Goal: Navigation & Orientation: Understand site structure

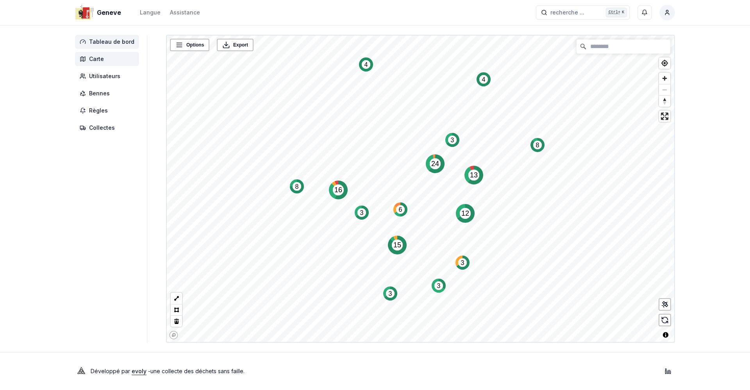
click at [102, 46] on span "Tableau de bord" at bounding box center [107, 42] width 64 height 14
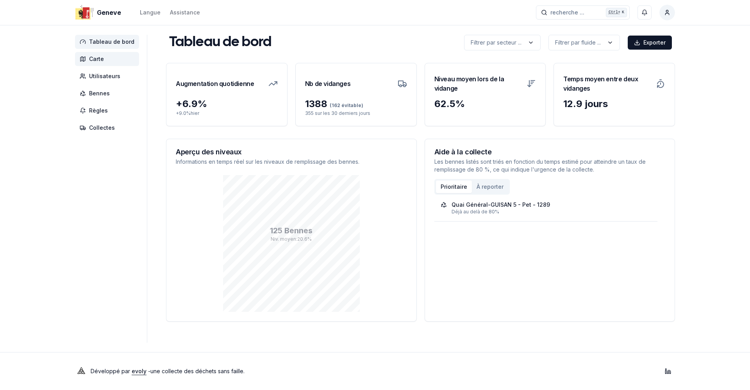
click at [104, 62] on span "Carte" at bounding box center [107, 59] width 64 height 14
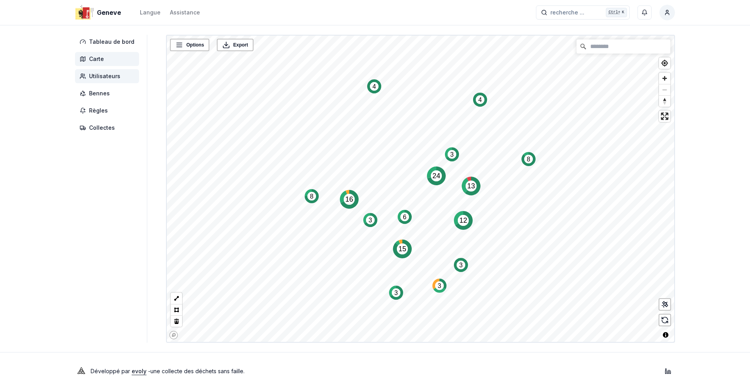
click at [99, 82] on span "Utilisateurs" at bounding box center [107, 76] width 64 height 14
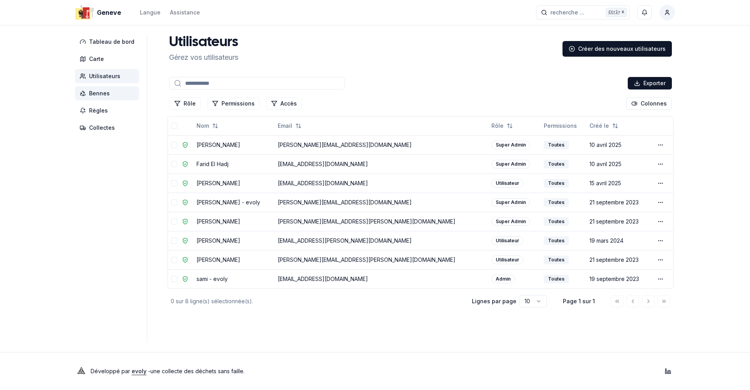
click at [101, 98] on span "Bennes" at bounding box center [107, 93] width 64 height 14
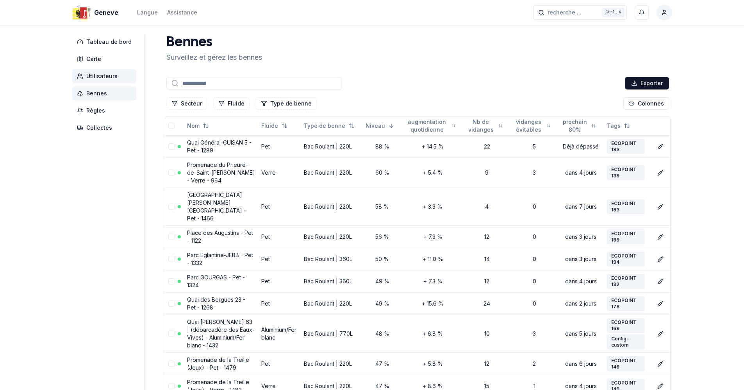
click at [104, 78] on span "Utilisateurs" at bounding box center [101, 76] width 31 height 8
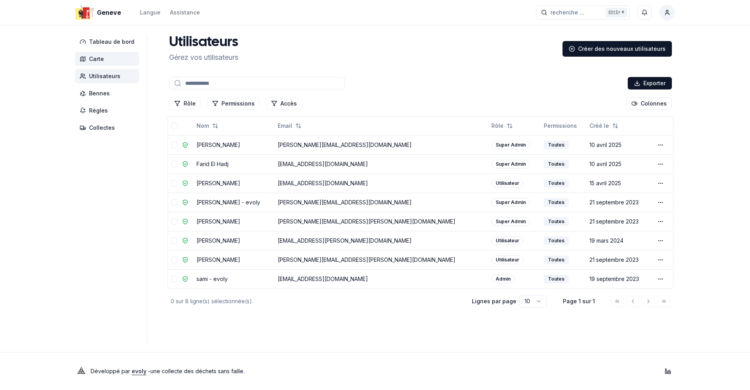
click at [102, 57] on span "Carte" at bounding box center [96, 59] width 15 height 8
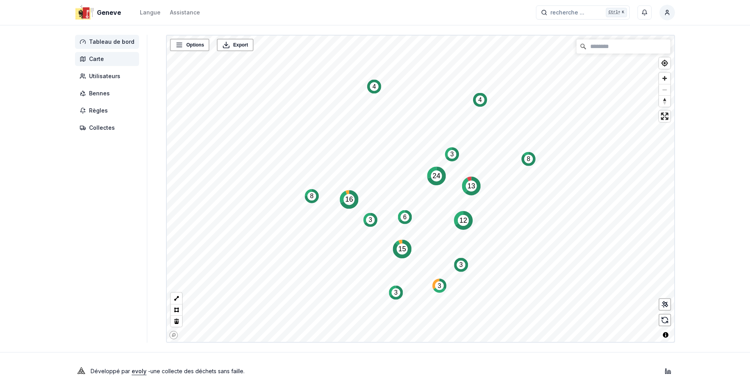
click at [107, 39] on span "Tableau de bord" at bounding box center [111, 42] width 45 height 8
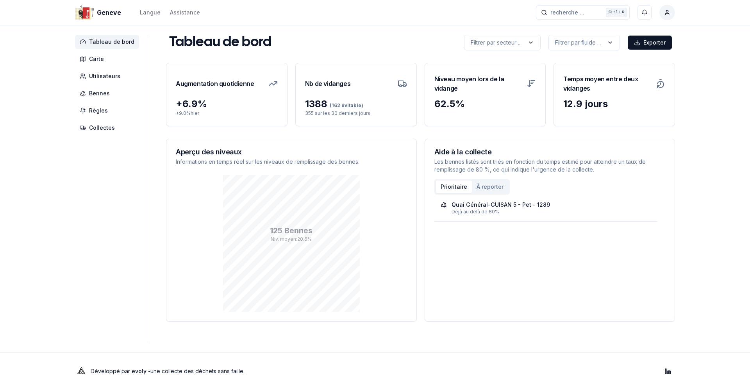
click at [103, 45] on span "Tableau de bord" at bounding box center [111, 42] width 45 height 8
click at [107, 63] on span "Carte" at bounding box center [107, 59] width 64 height 14
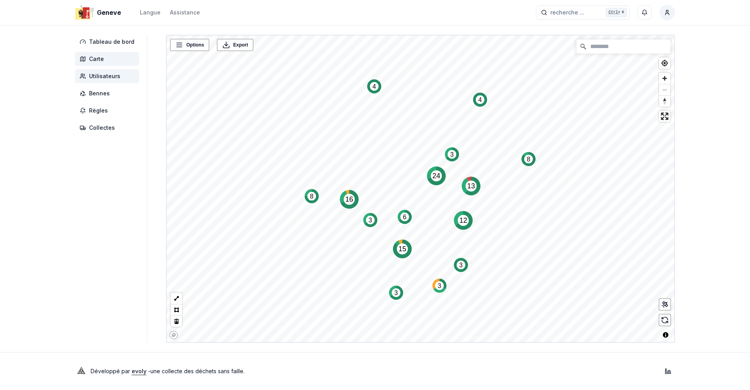
click at [101, 77] on span "Utilisateurs" at bounding box center [104, 76] width 31 height 8
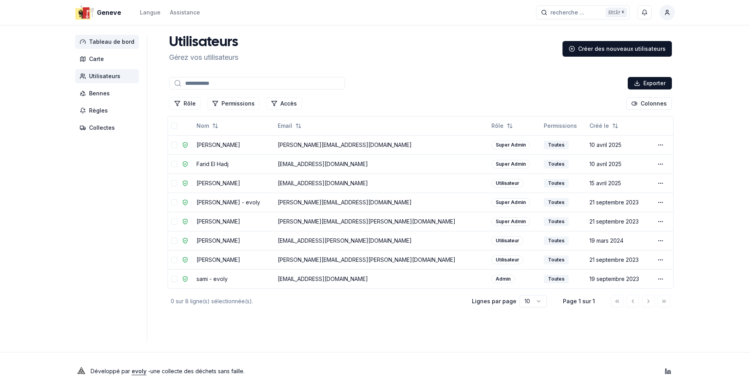
click at [92, 43] on span "Tableau de bord" at bounding box center [111, 42] width 45 height 8
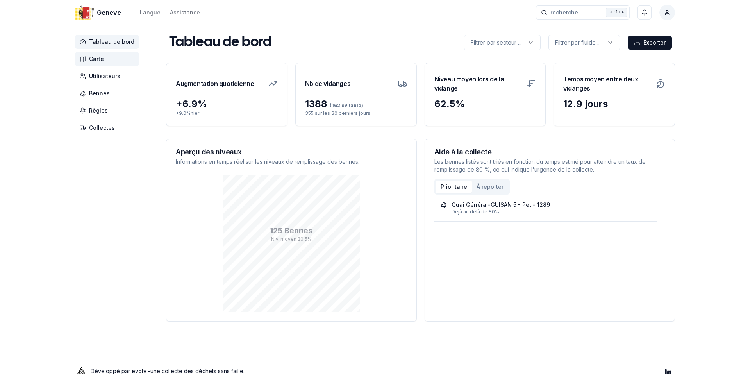
click at [100, 54] on span "Carte" at bounding box center [107, 59] width 64 height 14
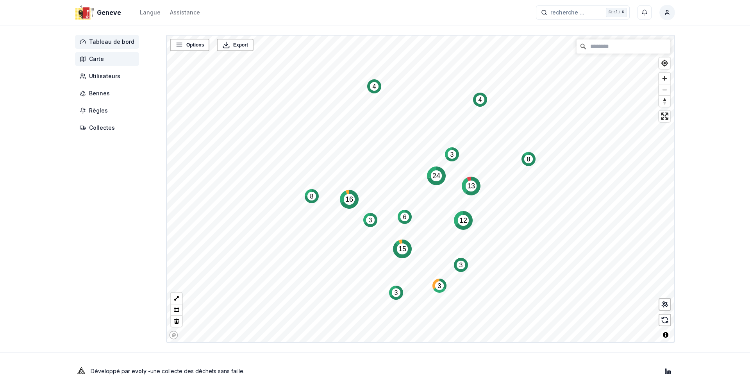
click at [112, 44] on span "Tableau de bord" at bounding box center [111, 42] width 45 height 8
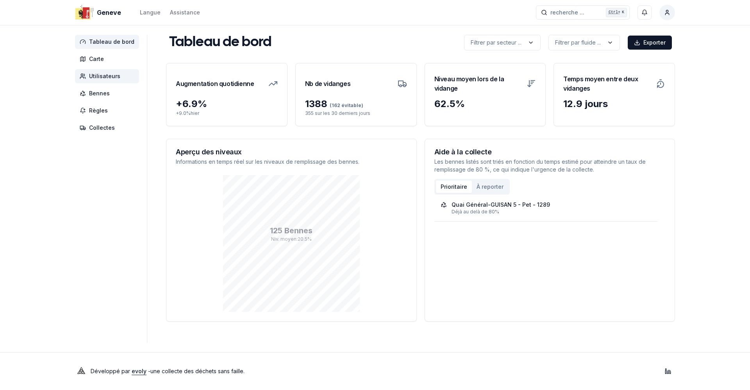
click at [106, 73] on span "Utilisateurs" at bounding box center [104, 76] width 31 height 8
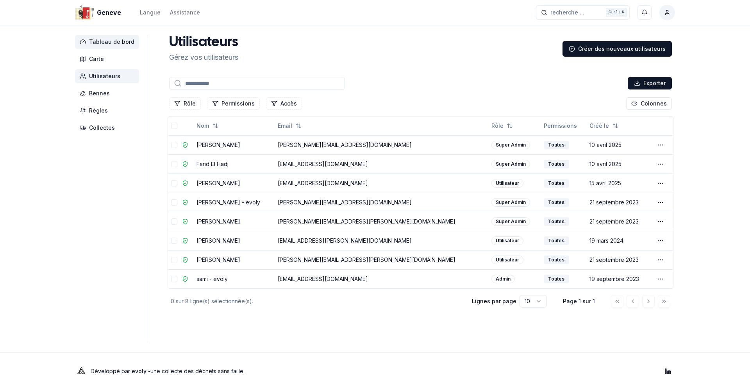
click at [114, 43] on span "Tableau de bord" at bounding box center [111, 42] width 45 height 8
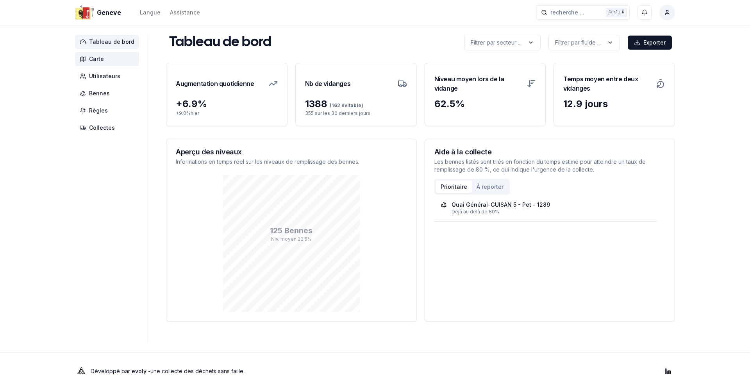
click at [98, 60] on span "Carte" at bounding box center [96, 59] width 15 height 8
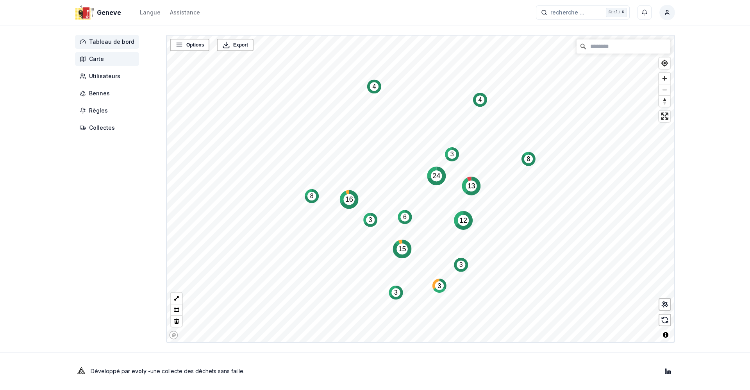
click at [104, 42] on span "Tableau de bord" at bounding box center [111, 42] width 45 height 8
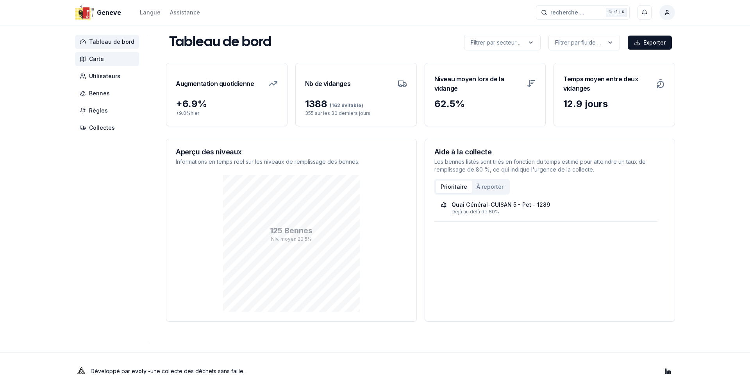
click at [100, 58] on span "Carte" at bounding box center [96, 59] width 15 height 8
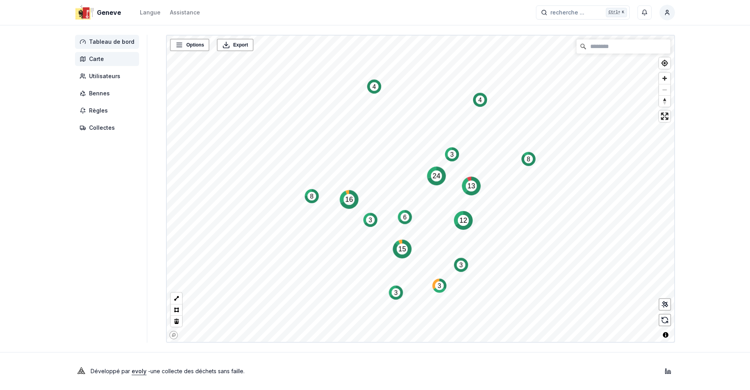
click at [103, 38] on span "Tableau de bord" at bounding box center [111, 42] width 45 height 8
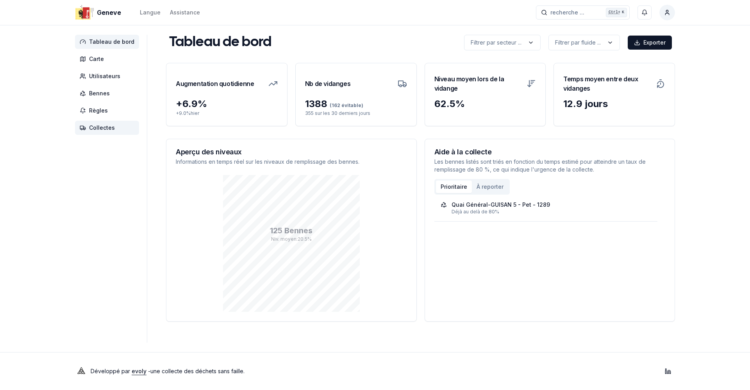
click at [103, 126] on span "Collectes" at bounding box center [102, 128] width 26 height 8
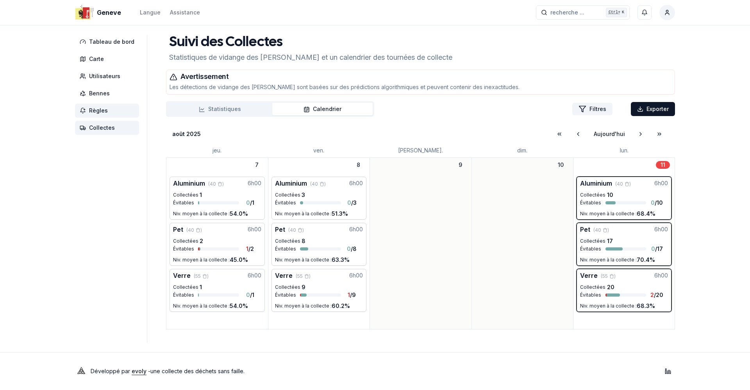
click at [99, 109] on span "Règles" at bounding box center [98, 111] width 19 height 8
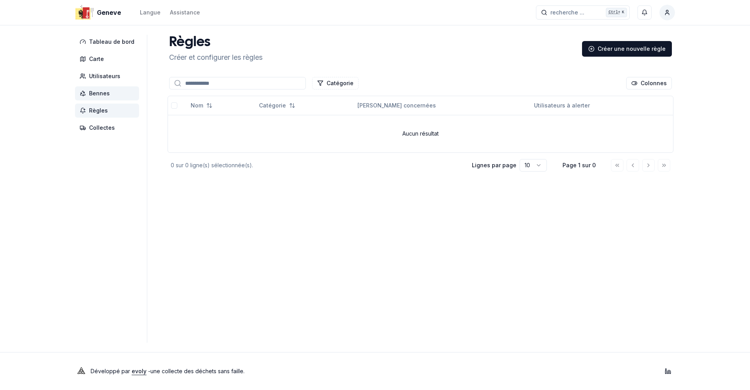
click at [100, 91] on span "Bennes" at bounding box center [99, 93] width 21 height 8
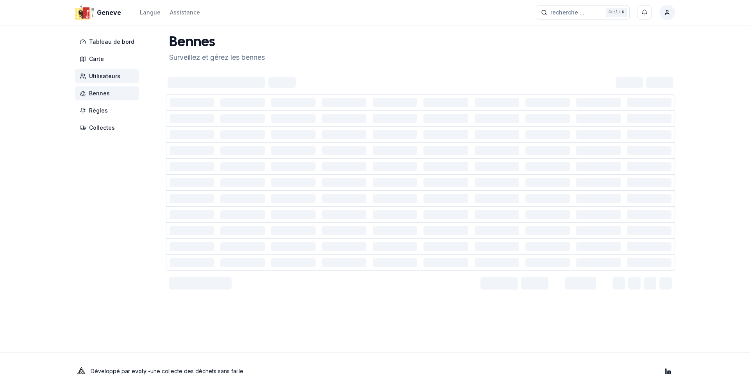
click at [100, 77] on span "Utilisateurs" at bounding box center [104, 76] width 31 height 8
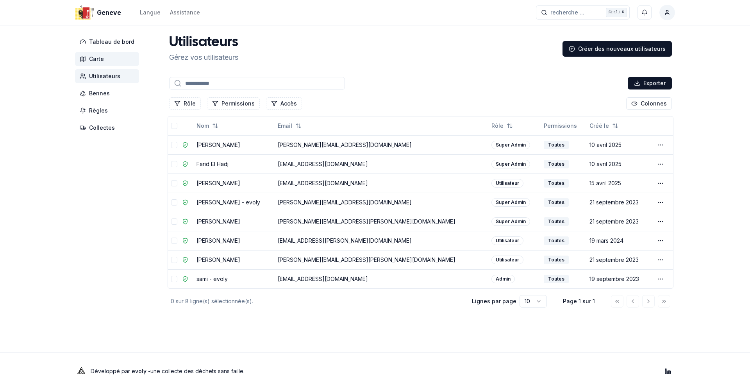
click at [100, 61] on span "Carte" at bounding box center [96, 59] width 15 height 8
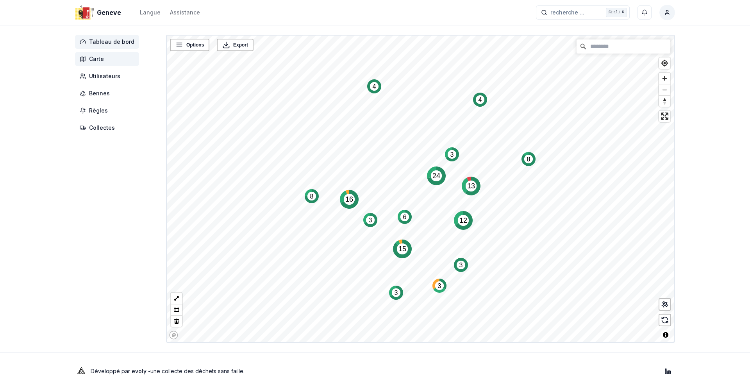
click at [105, 40] on span "Tableau de bord" at bounding box center [111, 42] width 45 height 8
